Goal: Task Accomplishment & Management: Use online tool/utility

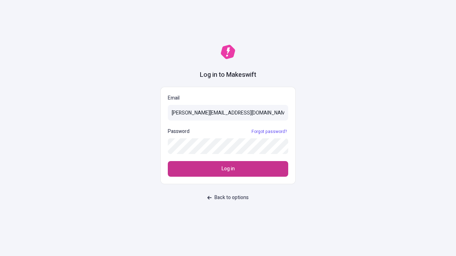
click at [228, 169] on span "Log in" at bounding box center [228, 169] width 13 height 8
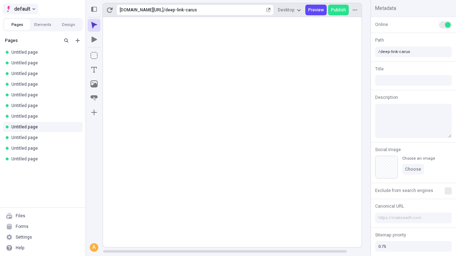
click at [20, 9] on span "default" at bounding box center [22, 9] width 16 height 9
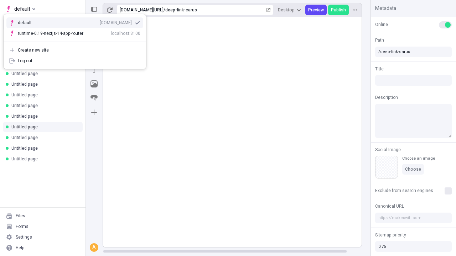
click at [75, 50] on div "Create new site" at bounding box center [79, 50] width 123 height 6
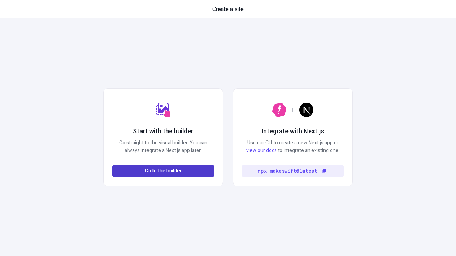
click at [163, 171] on span "Go to the builder" at bounding box center [163, 171] width 37 height 8
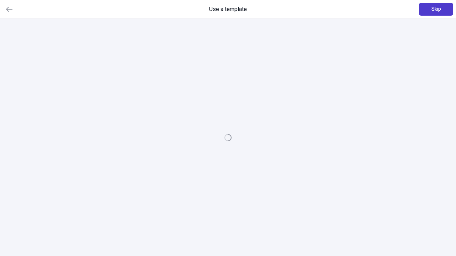
click at [436, 9] on span "Skip" at bounding box center [436, 9] width 10 height 8
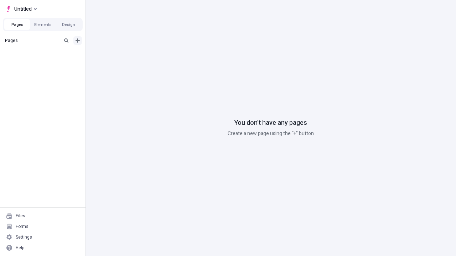
click at [78, 41] on icon "Add new" at bounding box center [78, 40] width 4 height 4
click at [115, 55] on span "Blank page" at bounding box center [120, 55] width 44 height 6
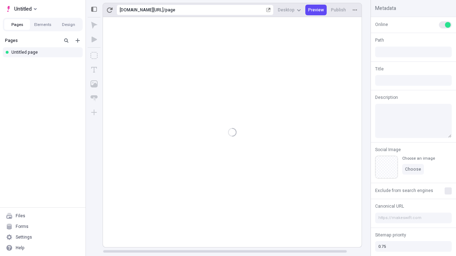
type input "/page"
click at [339, 10] on span "Publish" at bounding box center [338, 10] width 15 height 6
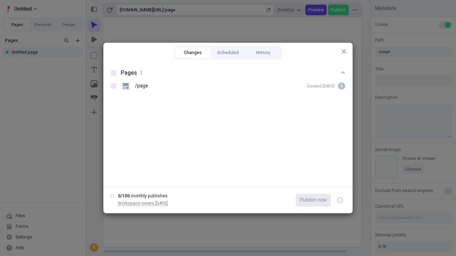
click at [193, 53] on button "Changes" at bounding box center [192, 52] width 35 height 11
click at [114, 73] on div at bounding box center [114, 73] width 6 height 6
checkbox input "true"
click at [340, 201] on icon "button" at bounding box center [341, 200] width 2 height 2
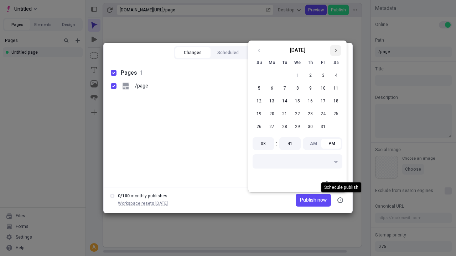
click at [336, 51] on icon "Go to next month" at bounding box center [335, 50] width 4 height 4
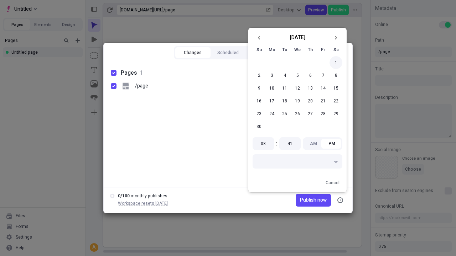
click at [336, 63] on button "1" at bounding box center [335, 62] width 13 height 13
click at [302, 201] on span "Publish on 11/1/2025" at bounding box center [307, 201] width 40 height 8
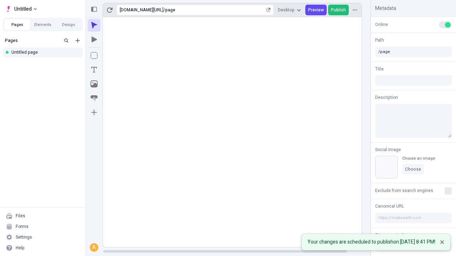
click at [339, 10] on span "Publish" at bounding box center [338, 10] width 15 height 6
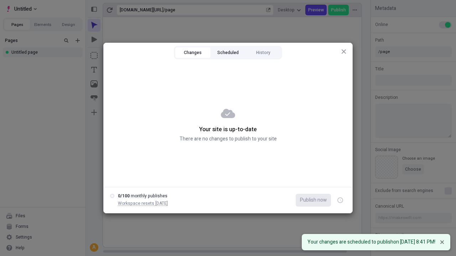
click at [228, 53] on button "Scheduled" at bounding box center [228, 52] width 35 height 11
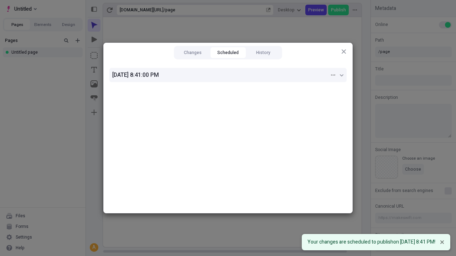
click at [228, 75] on div "11/1/2025, 8:41:00 PM" at bounding box center [220, 75] width 217 height 9
